Goal: Feedback & Contribution: Submit feedback/report problem

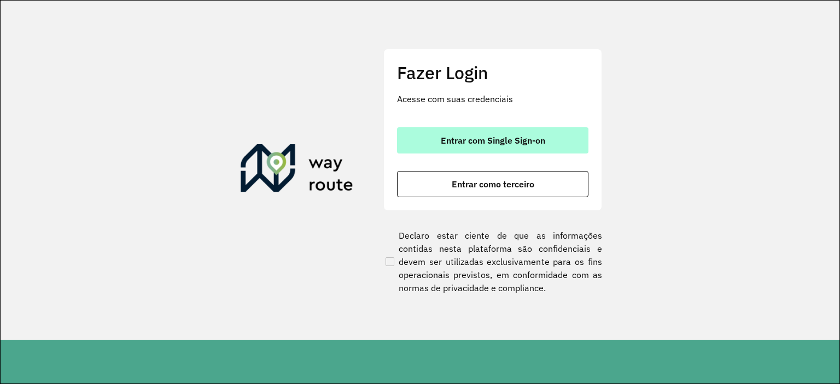
click at [461, 136] on span "Entrar com Single Sign-on" at bounding box center [493, 140] width 104 height 9
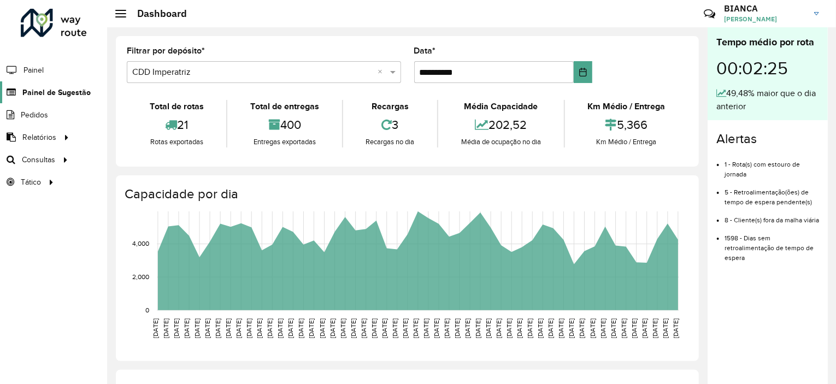
click at [75, 87] on span "Painel de Sugestão" at bounding box center [56, 92] width 68 height 11
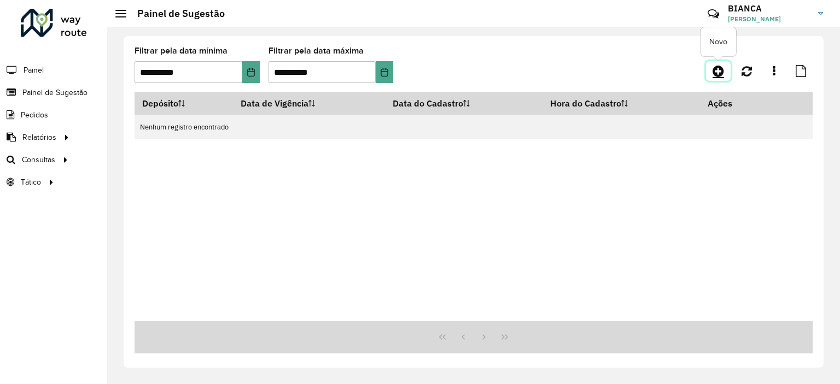
click at [713, 75] on icon at bounding box center [717, 71] width 11 height 13
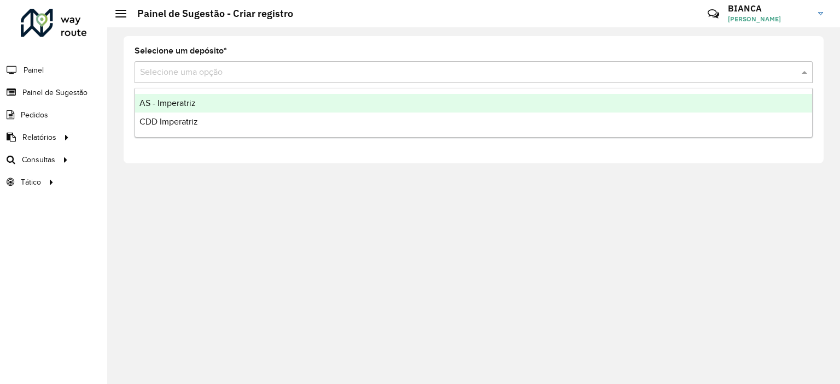
click at [223, 74] on input "text" at bounding box center [462, 72] width 645 height 13
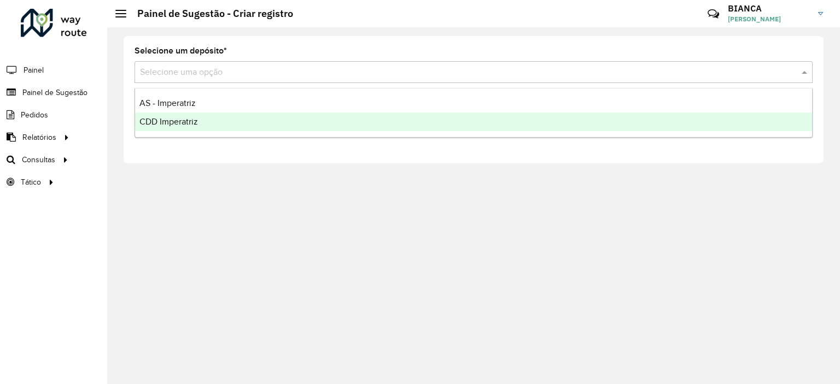
click at [187, 121] on span "CDD Imperatriz" at bounding box center [168, 121] width 58 height 9
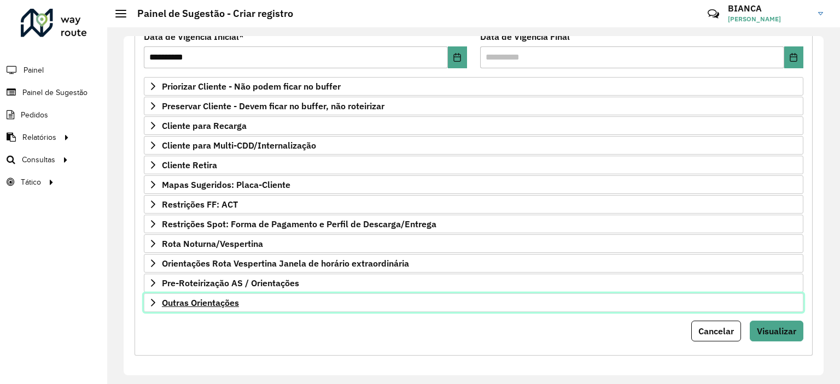
click at [200, 299] on span "Outras Orientações" at bounding box center [200, 303] width 77 height 9
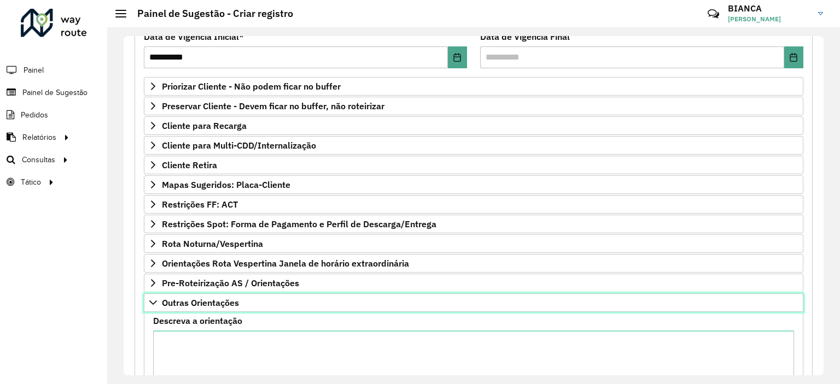
scroll to position [282, 0]
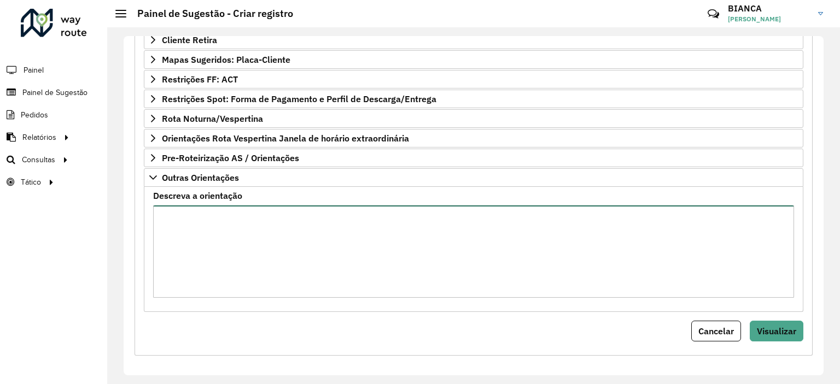
click at [243, 209] on textarea "Descreva a orientação" at bounding box center [473, 252] width 641 height 92
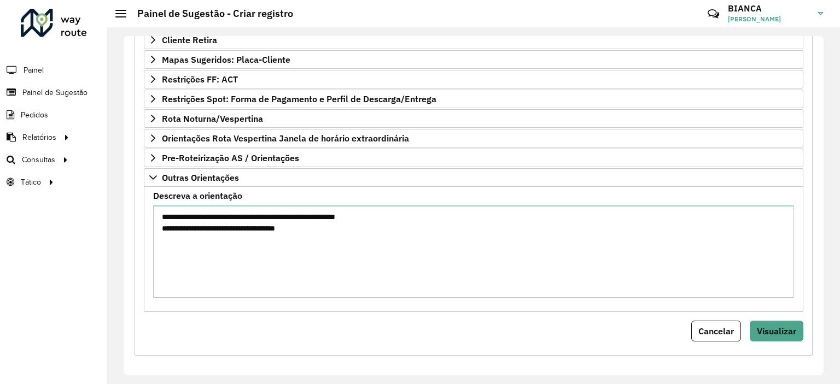
click at [408, 323] on div "Cancelar Visualizar" at bounding box center [473, 331] width 659 height 21
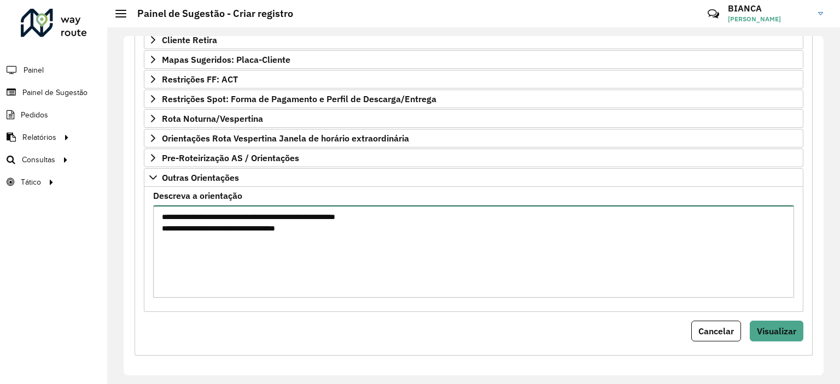
click at [249, 226] on textarea "**********" at bounding box center [473, 252] width 641 height 92
type textarea "**********"
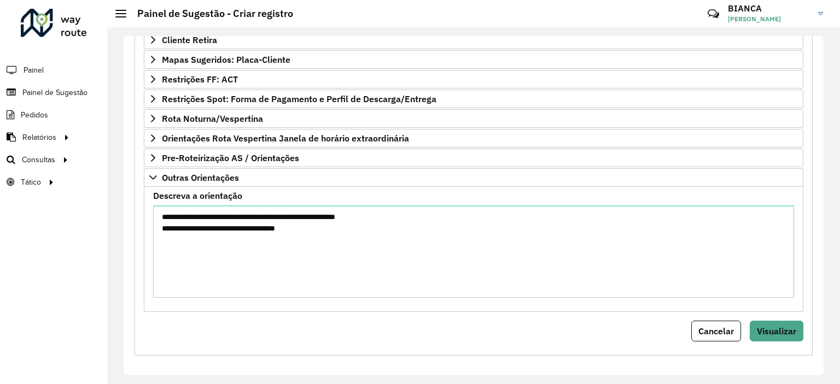
click at [368, 334] on div "Cancelar Visualizar" at bounding box center [473, 331] width 659 height 21
click at [774, 327] on span "Visualizar" at bounding box center [776, 331] width 39 height 11
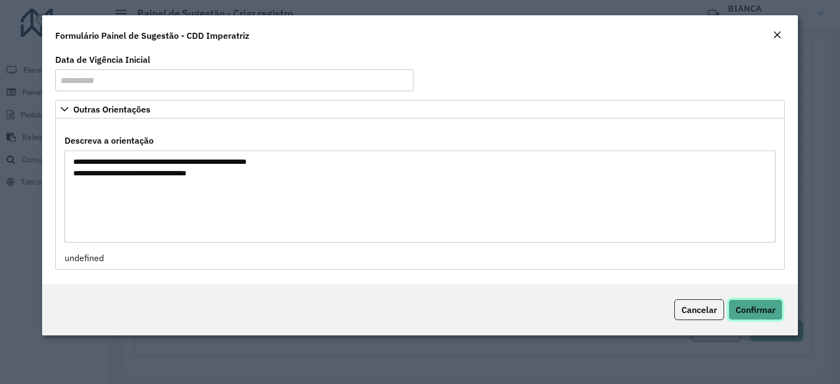
click at [751, 314] on span "Confirmar" at bounding box center [755, 310] width 40 height 11
